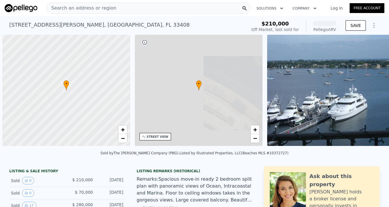
scroll to position [0, 2]
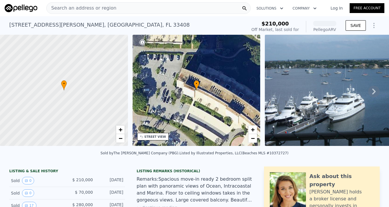
click at [110, 9] on div "Search an address or region" at bounding box center [148, 8] width 204 height 12
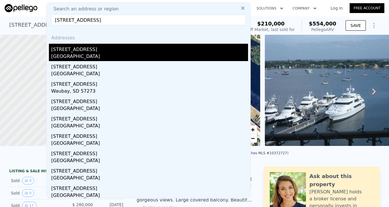
type input "[STREET_ADDRESS]"
click at [102, 49] on div "[STREET_ADDRESS]" at bounding box center [149, 48] width 197 height 9
